Goal: Transaction & Acquisition: Purchase product/service

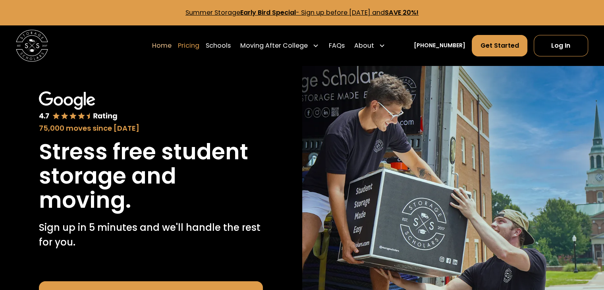
click at [199, 46] on link "Pricing" at bounding box center [188, 46] width 21 height 22
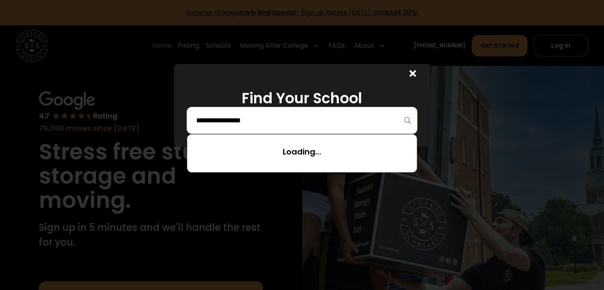
click at [234, 119] on input "search" at bounding box center [302, 121] width 214 height 14
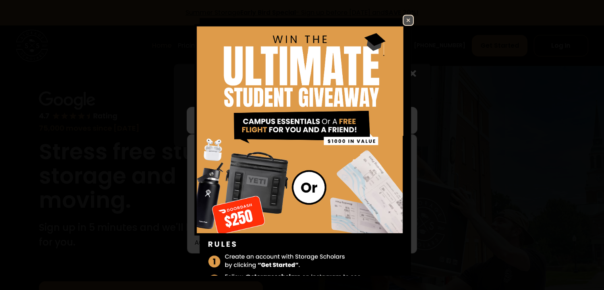
type input "*"
click at [403, 22] on img at bounding box center [408, 20] width 10 height 10
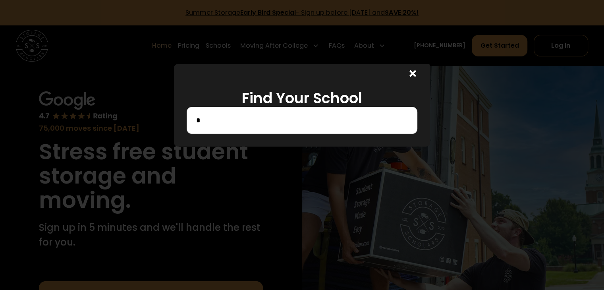
click at [325, 128] on div "*" at bounding box center [302, 120] width 230 height 27
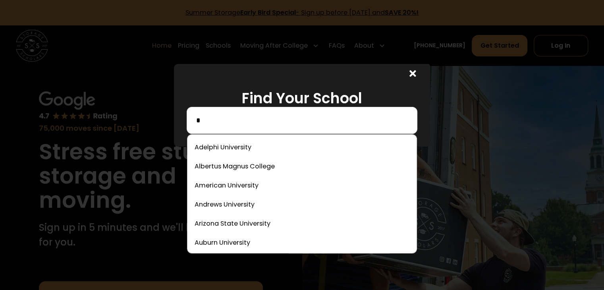
click at [243, 118] on input "*" at bounding box center [302, 121] width 214 height 14
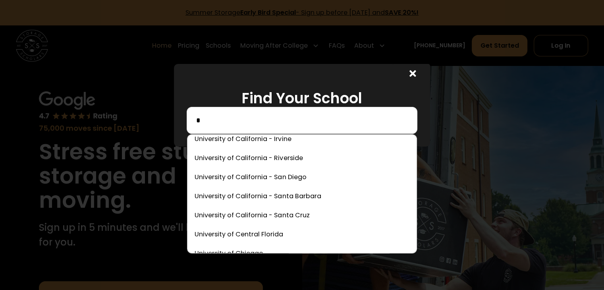
scroll to position [3582, 0]
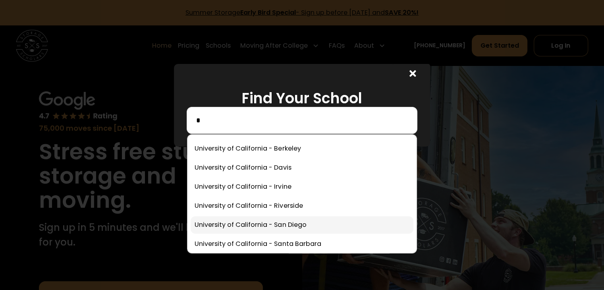
click at [300, 222] on link at bounding box center [302, 224] width 222 height 17
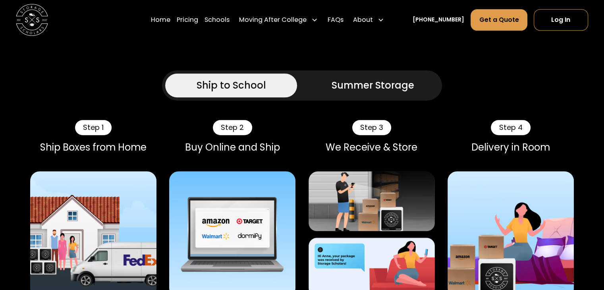
scroll to position [368, 0]
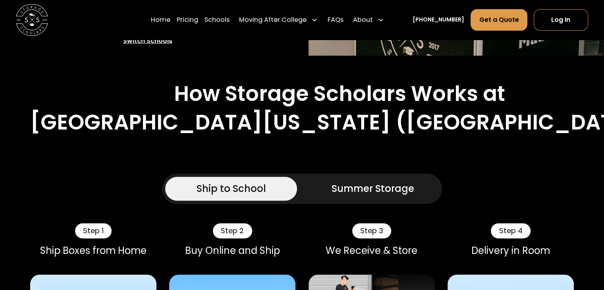
click at [411, 185] on div "Summer Storage" at bounding box center [373, 188] width 83 height 14
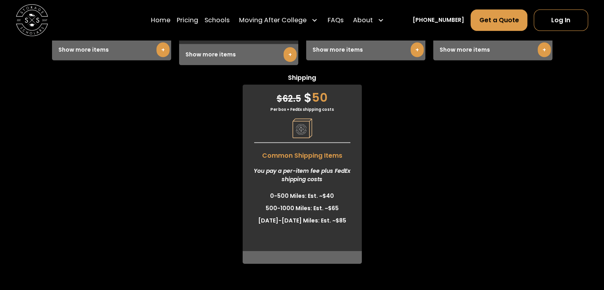
scroll to position [2549, 0]
